Goal: Transaction & Acquisition: Book appointment/travel/reservation

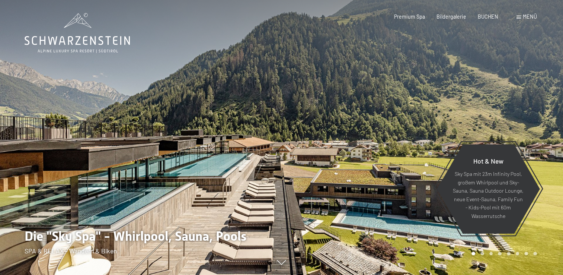
click at [77, 37] on icon at bounding box center [77, 40] width 105 height 9
click at [70, 43] on icon at bounding box center [77, 33] width 105 height 40
click at [520, 18] on span at bounding box center [519, 17] width 4 height 3
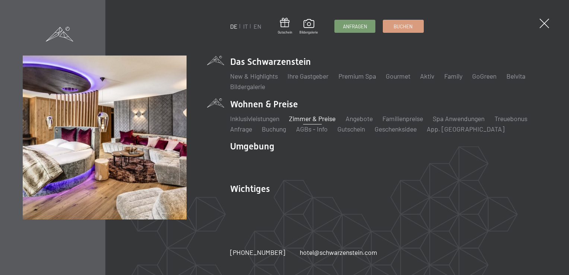
click at [310, 120] on link "Zimmer & Preise" at bounding box center [312, 118] width 47 height 8
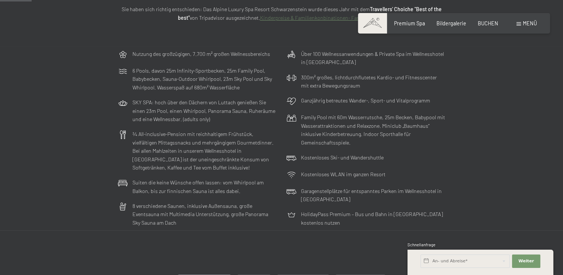
scroll to position [95, 0]
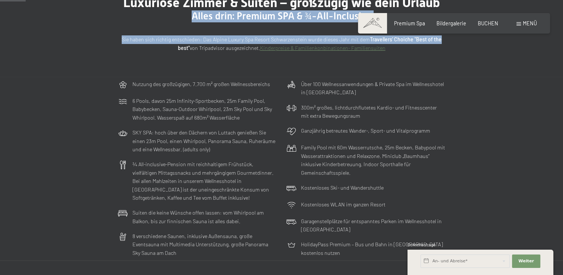
drag, startPoint x: 555, startPoint y: 41, endPoint x: 550, endPoint y: -24, distance: 64.6
